Goal: Information Seeking & Learning: Learn about a topic

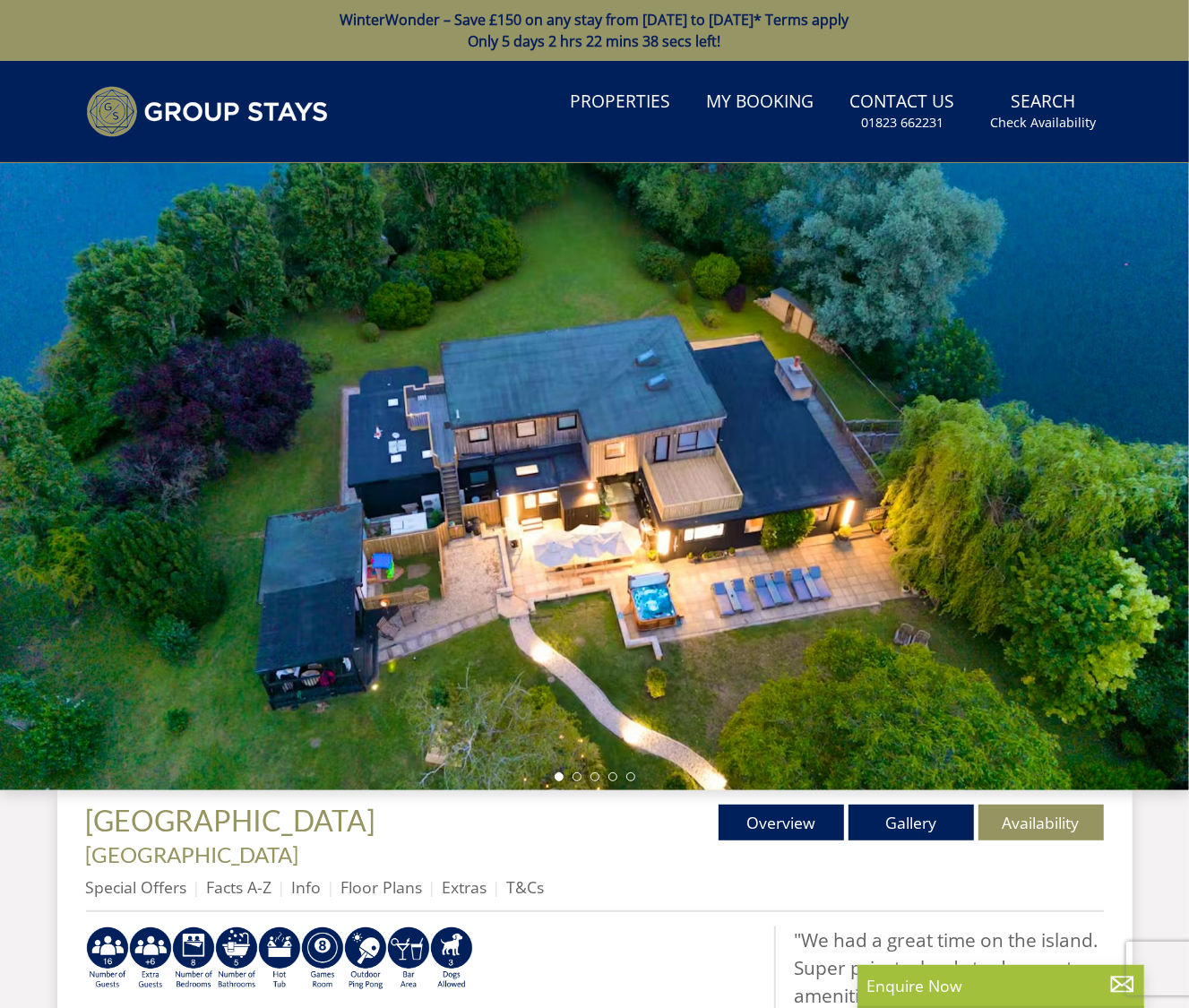
click at [522, 840] on div "Properties DUCKY BIRD ISLAND - Oxfordshire Overview Gallery Availability Specia…" at bounding box center [595, 858] width 1019 height 107
click at [521, 876] on link "T&Cs" at bounding box center [526, 887] width 38 height 22
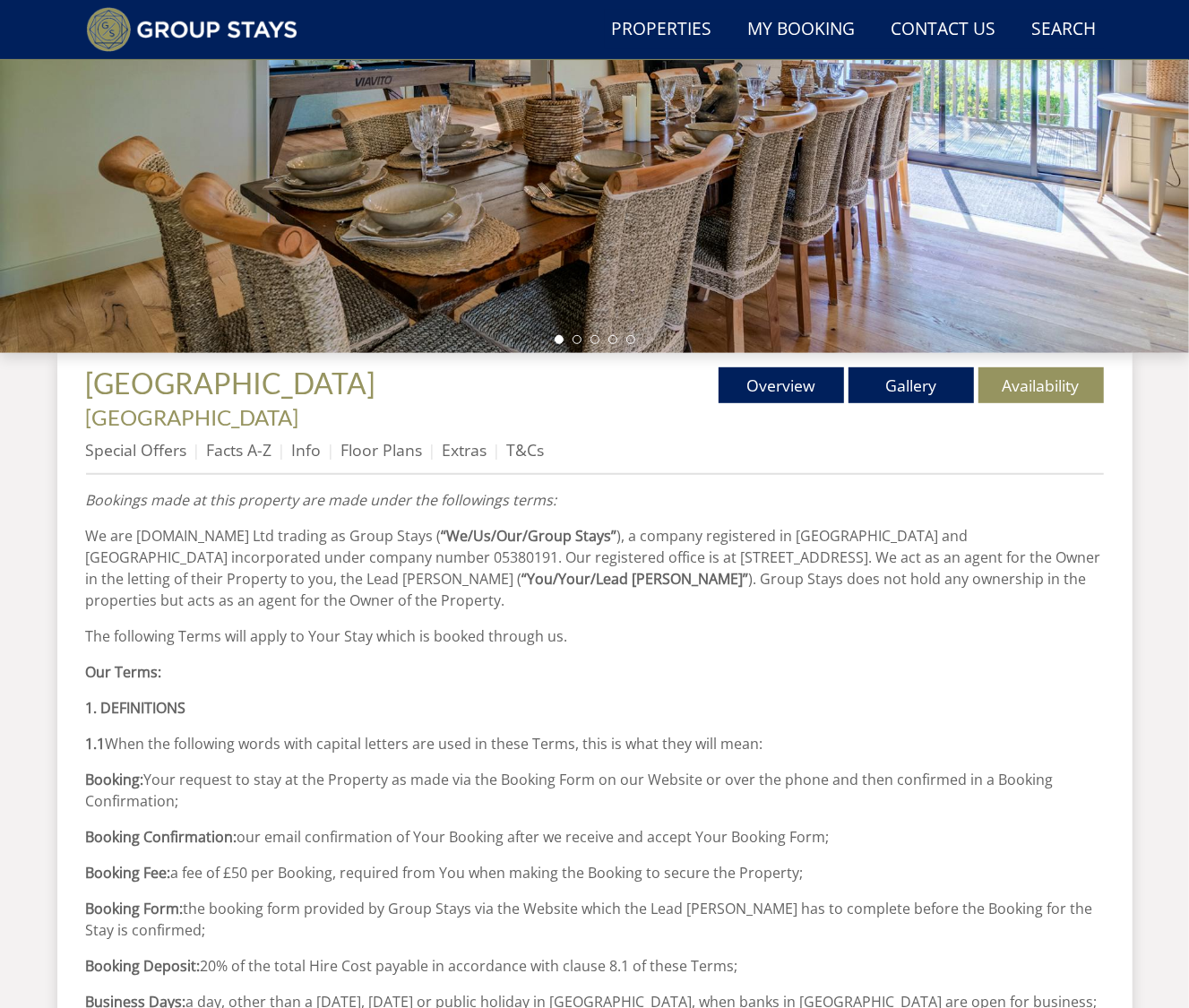
scroll to position [403, 0]
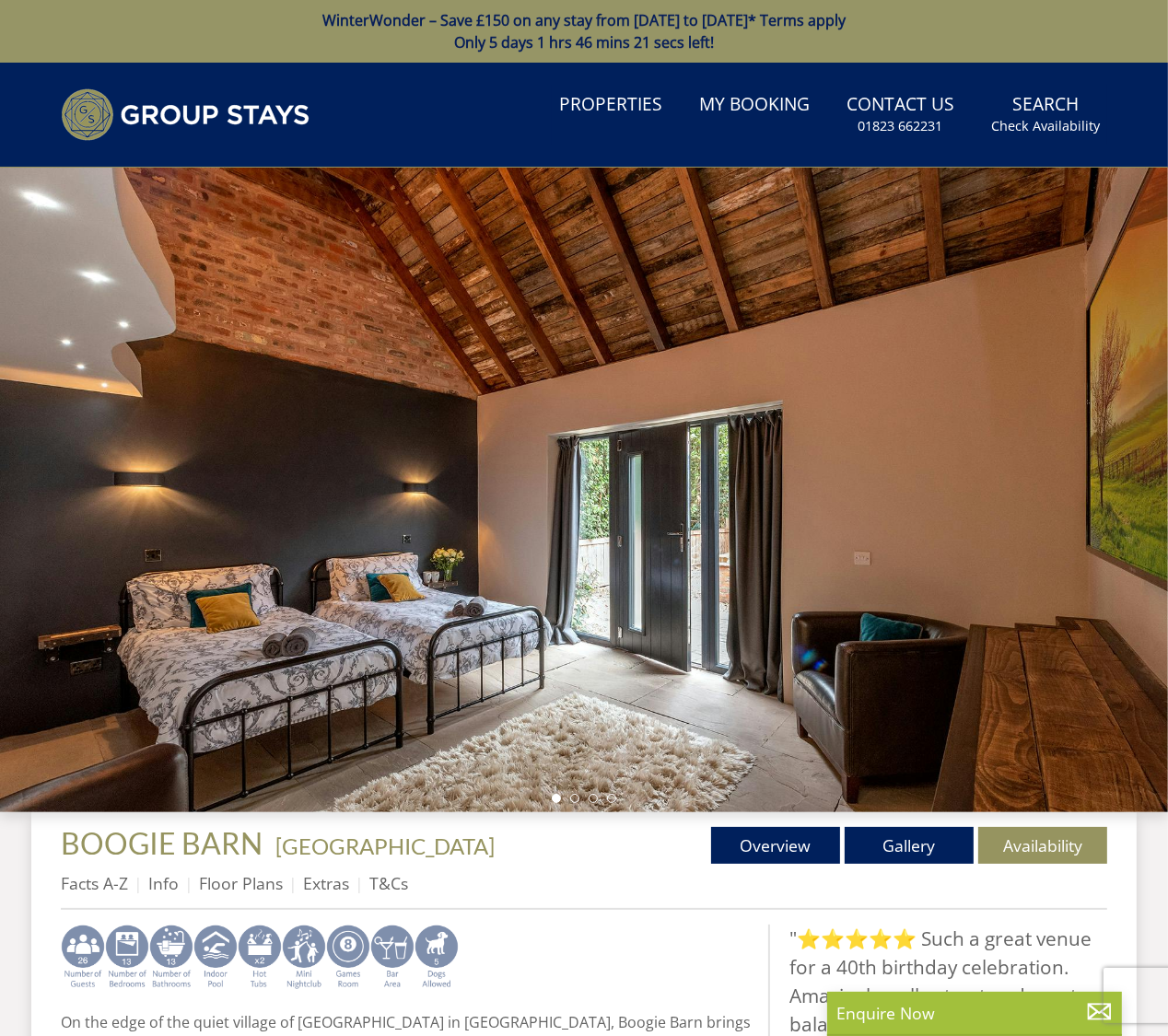
click at [237, 975] on link at bounding box center [259, 985] width 398 height 20
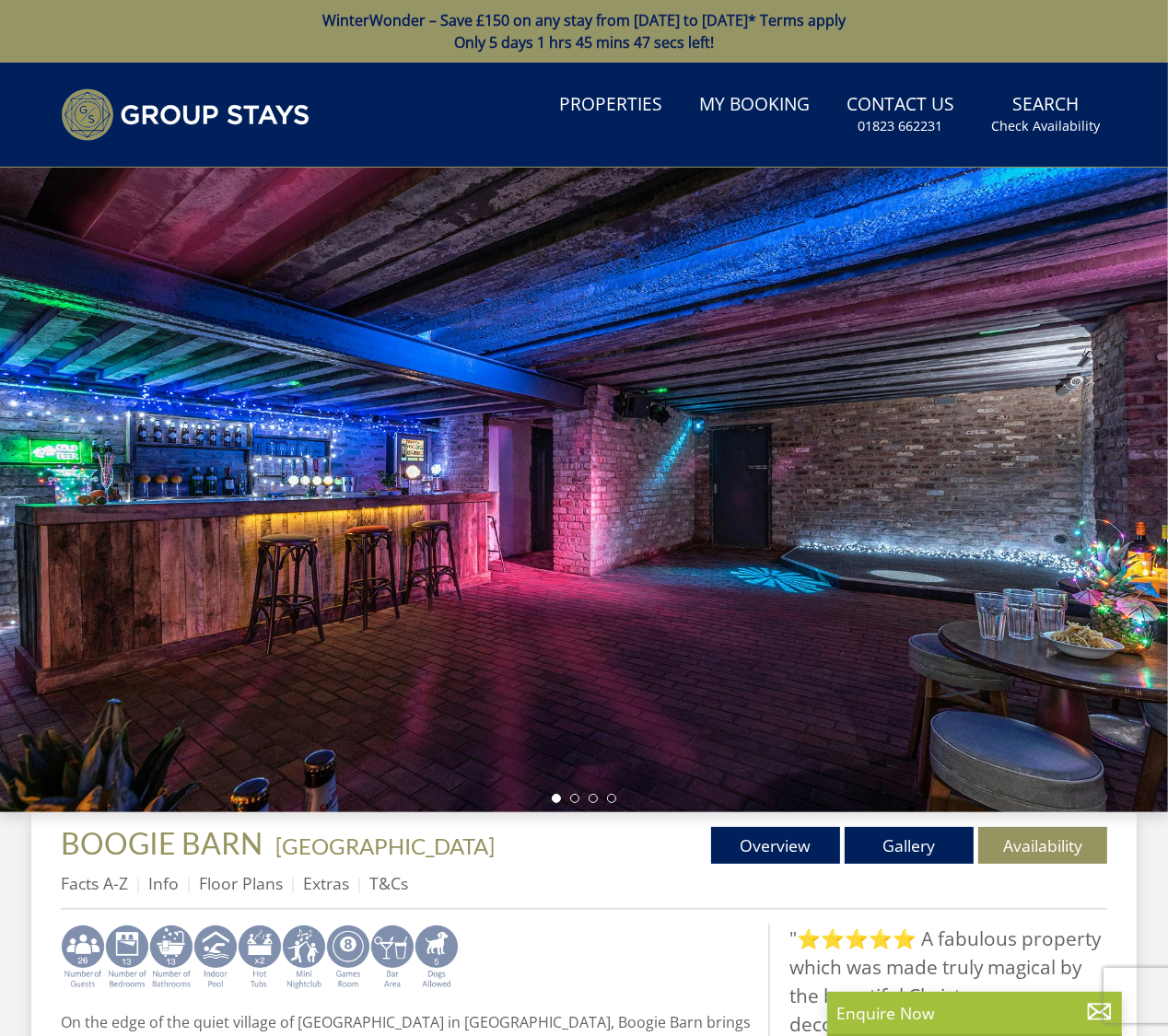
click at [343, 962] on img at bounding box center [348, 958] width 45 height 67
